Goal: Use online tool/utility: Use online tool/utility

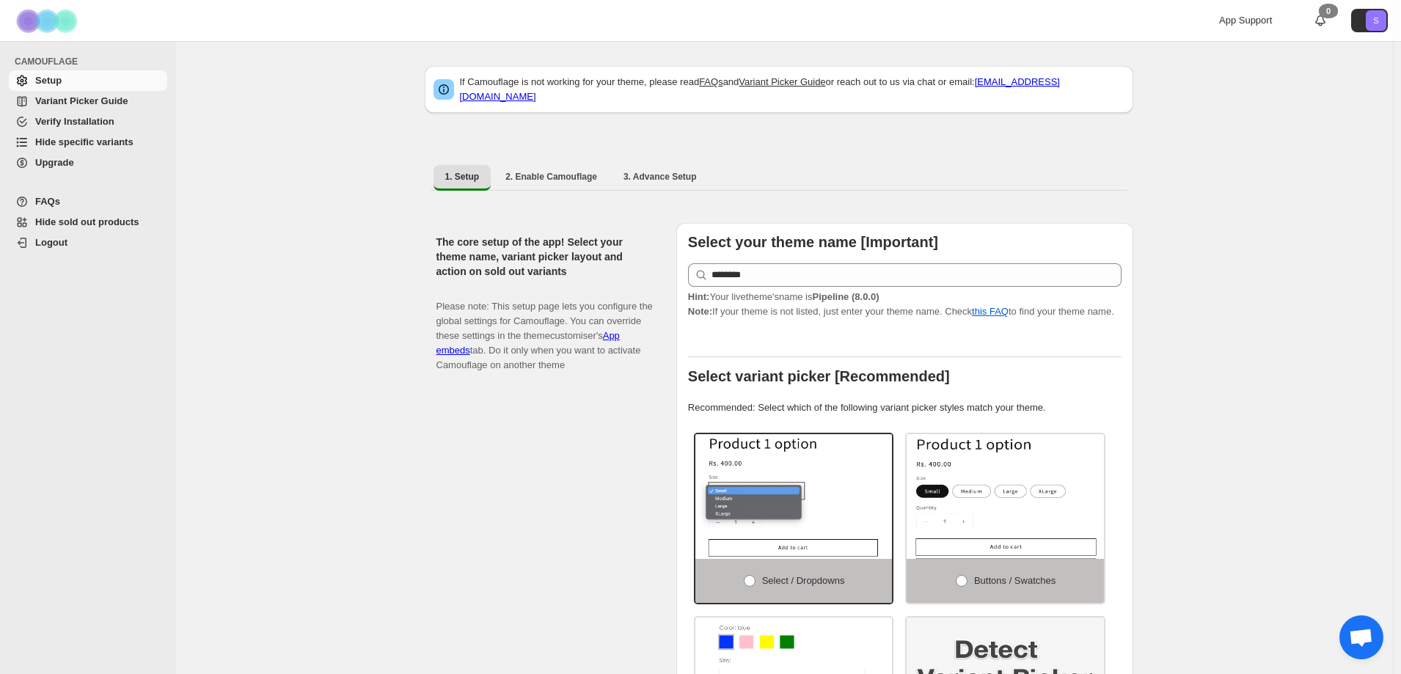
click at [107, 139] on span "Hide specific variants" at bounding box center [84, 141] width 98 height 11
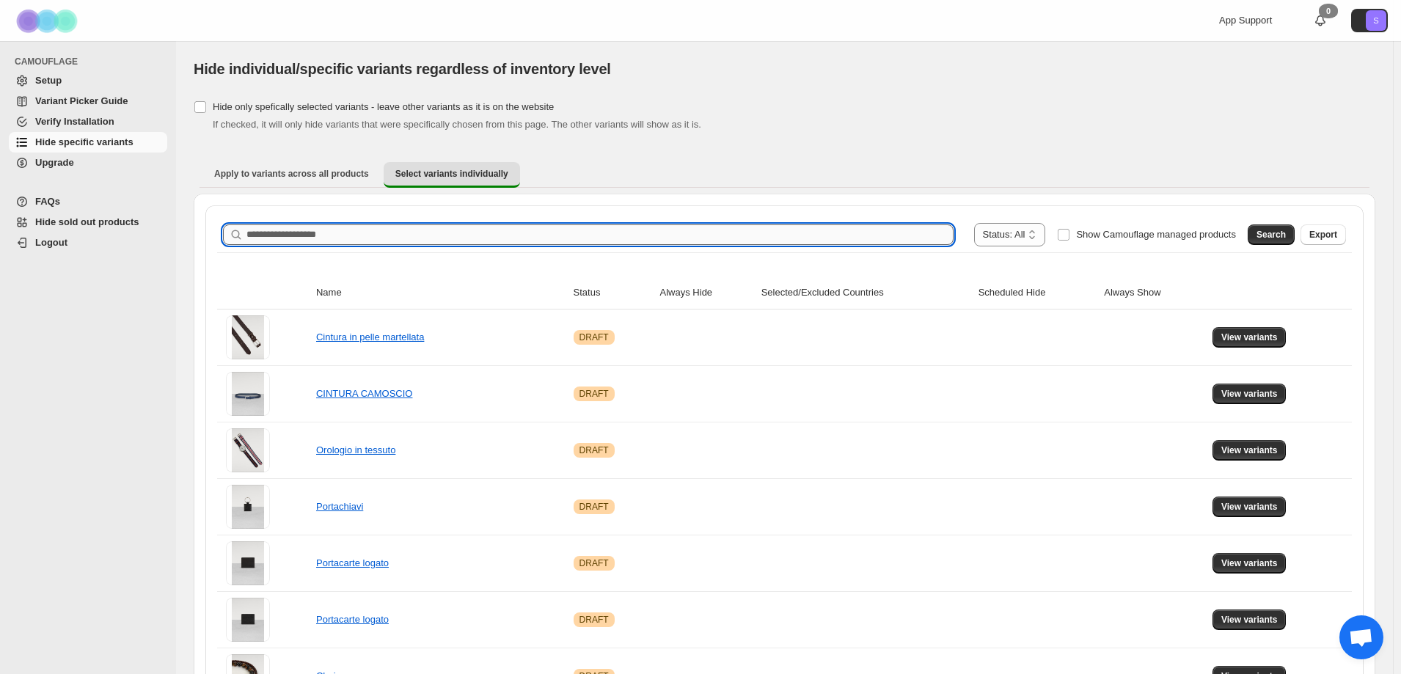
click at [498, 229] on input "Search product name" at bounding box center [599, 234] width 707 height 21
type input "*****"
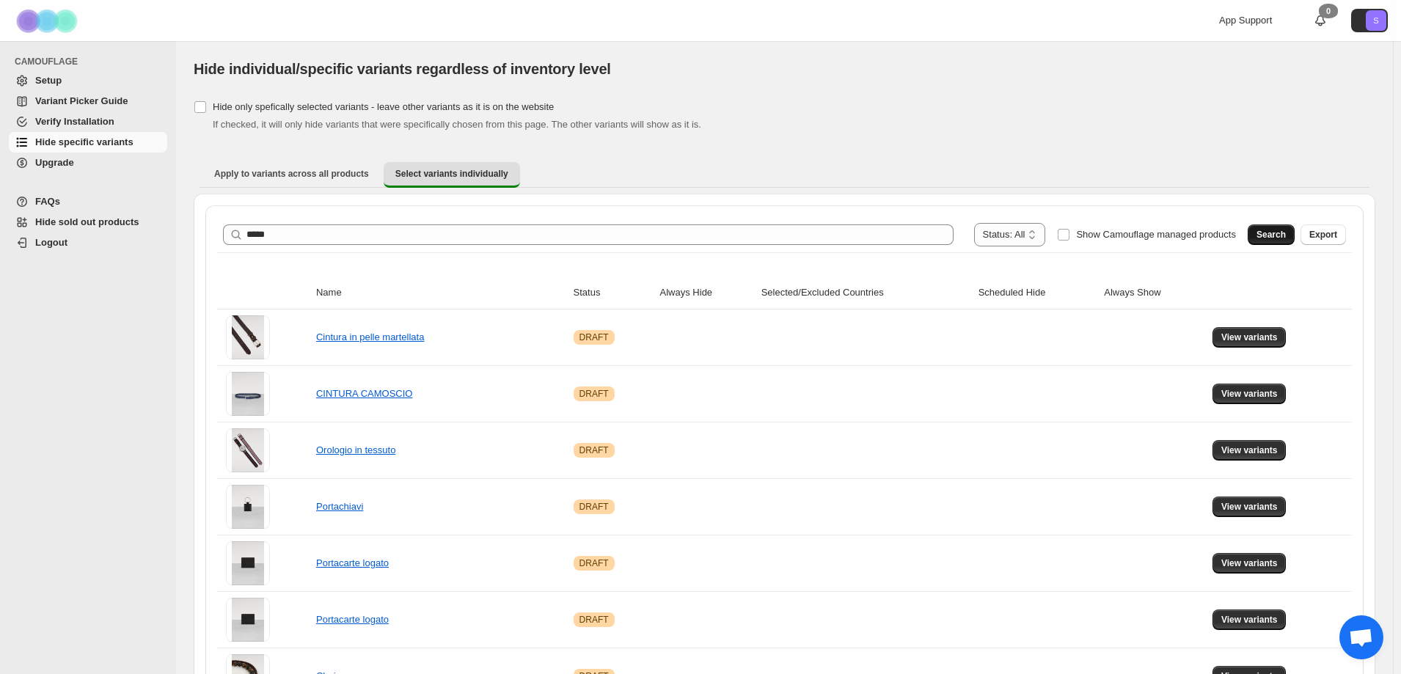
click at [1285, 241] on button "Search" at bounding box center [1271, 234] width 47 height 21
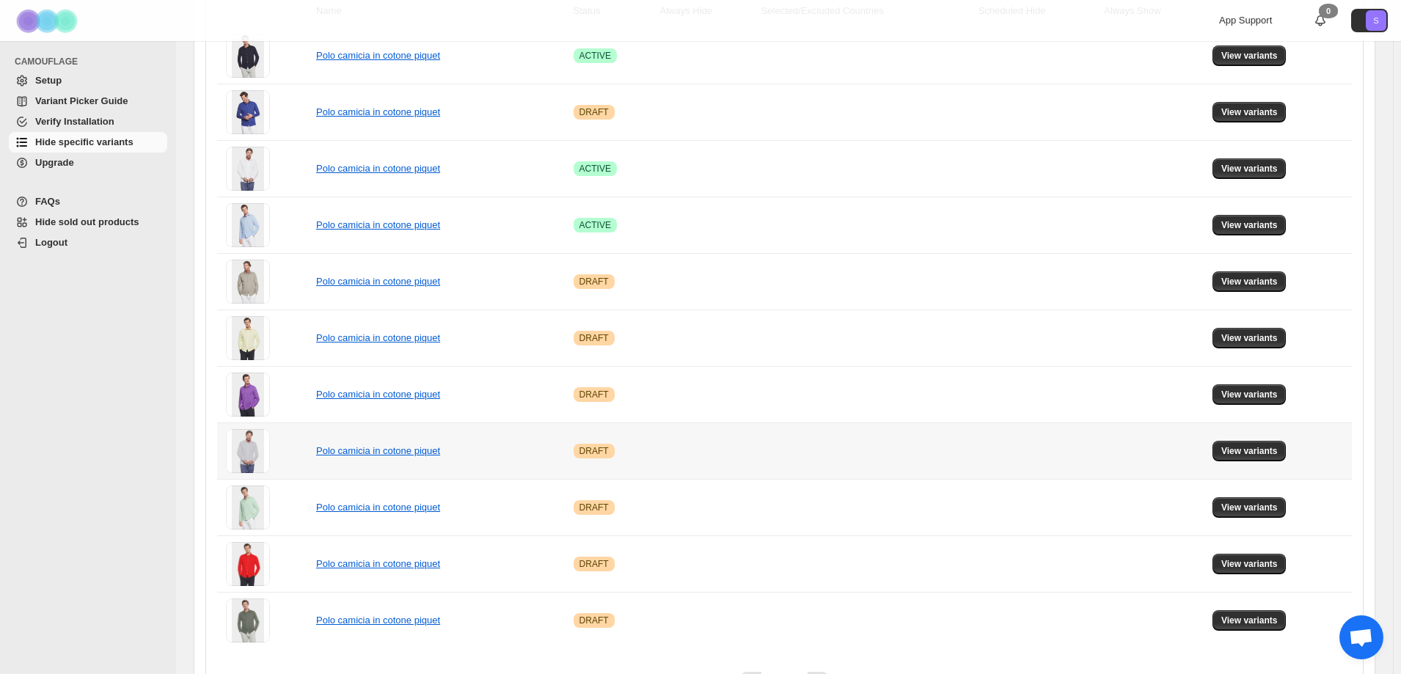
scroll to position [293, 0]
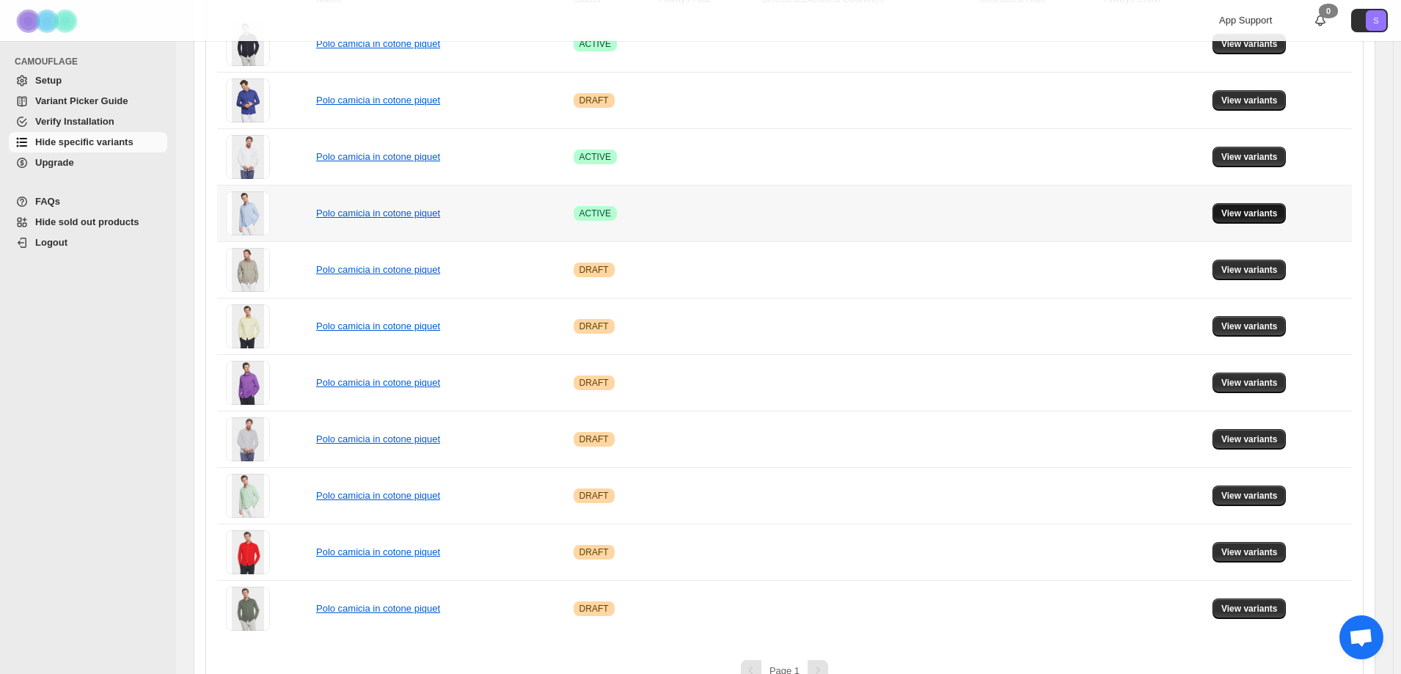
click at [1246, 211] on span "View variants" at bounding box center [1249, 214] width 56 height 12
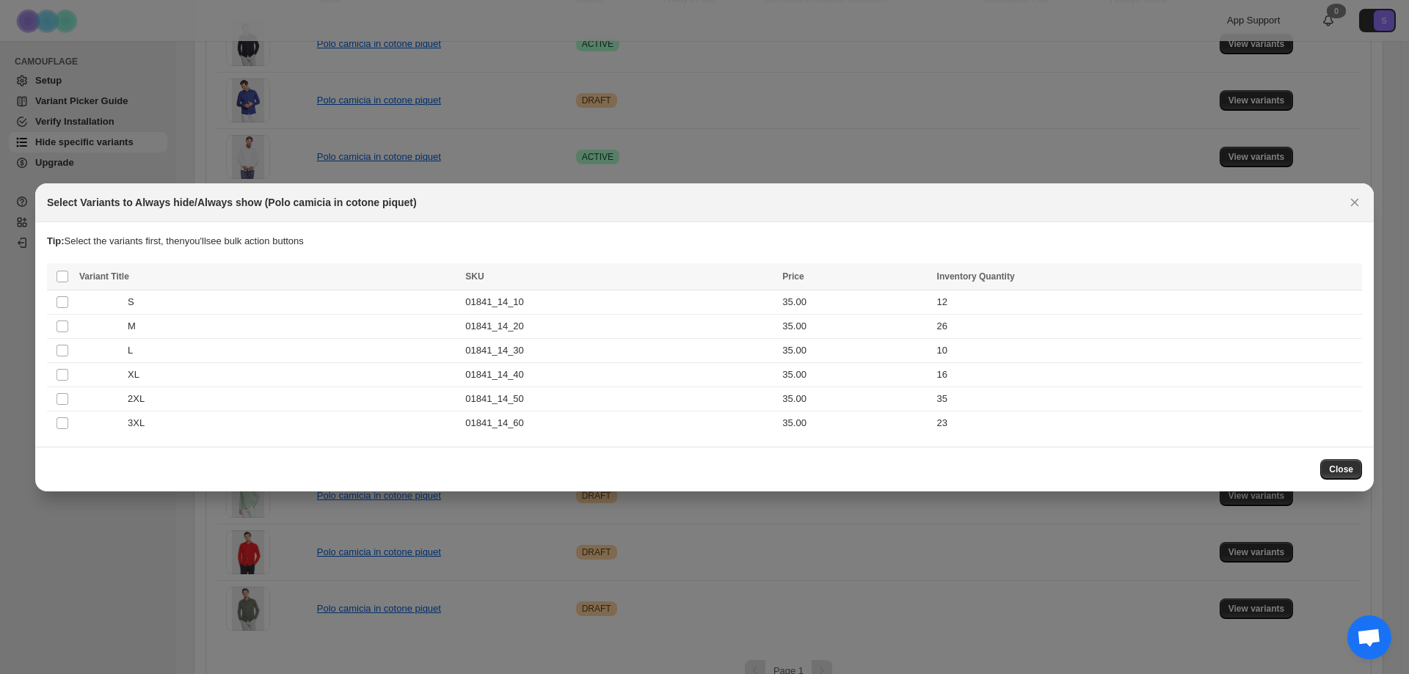
click at [1370, 472] on div "Close" at bounding box center [704, 469] width 1338 height 45
click at [1349, 465] on span "Close" at bounding box center [1341, 470] width 24 height 12
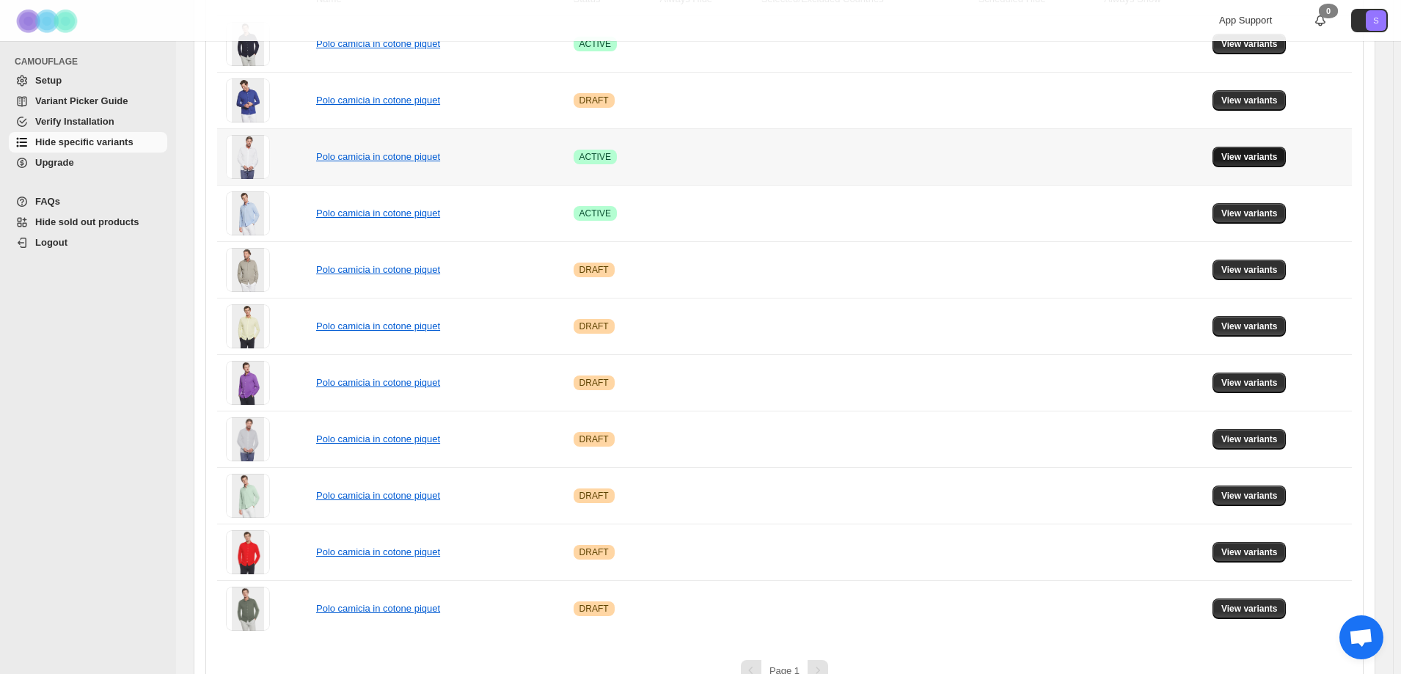
click at [1249, 161] on span "View variants" at bounding box center [1249, 157] width 56 height 12
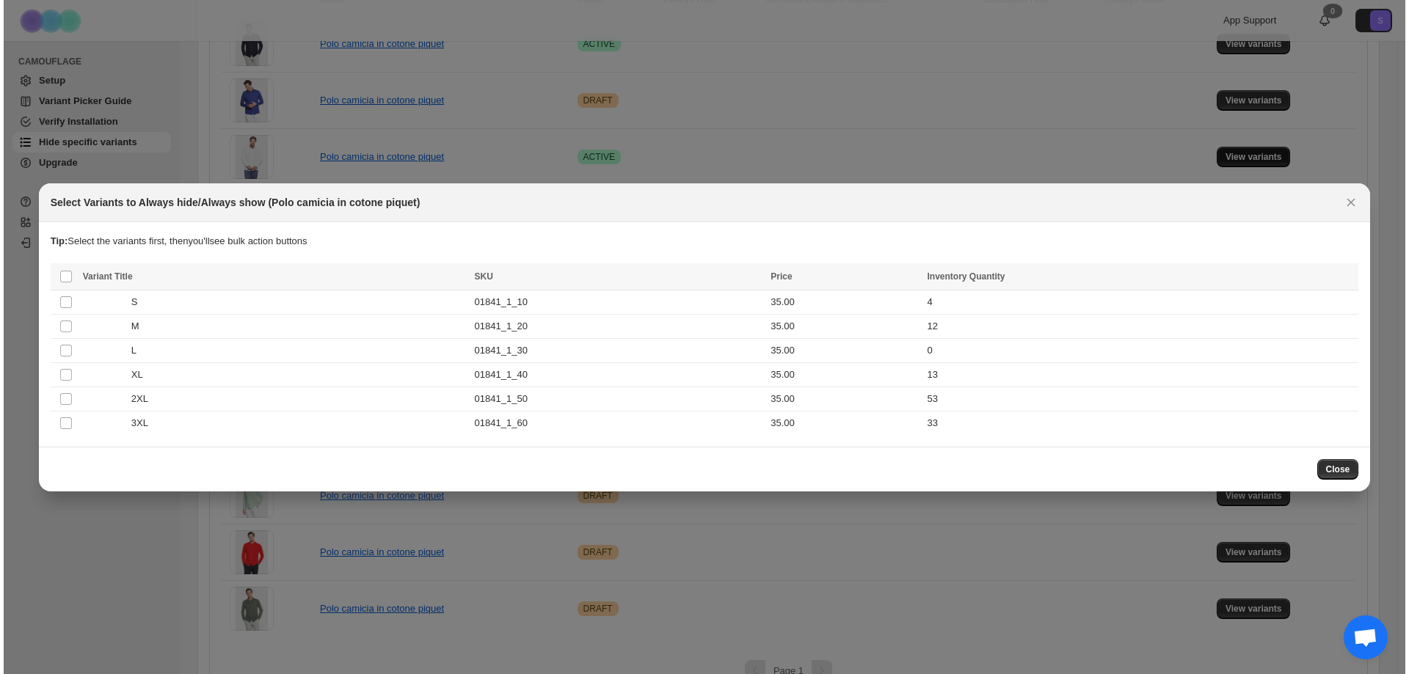
scroll to position [0, 0]
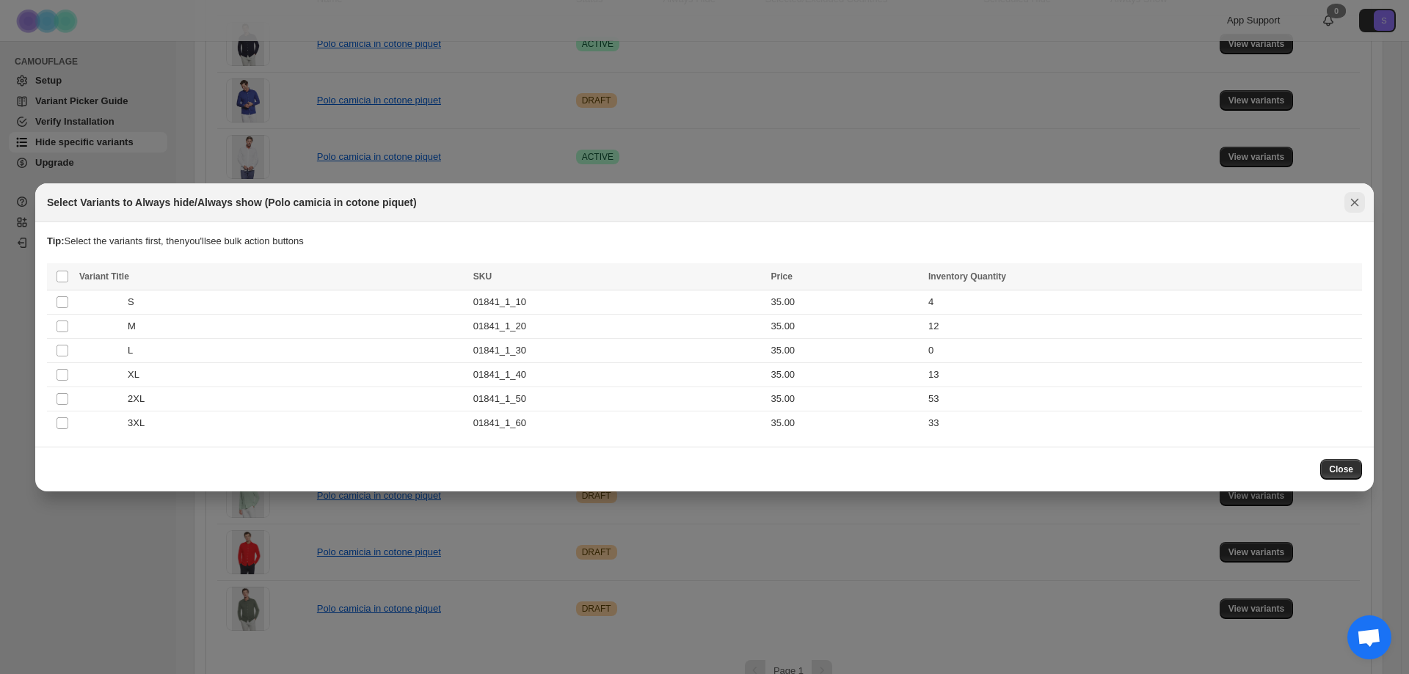
click at [1356, 200] on icon "Close" at bounding box center [1355, 202] width 8 height 8
